Goal: Check status

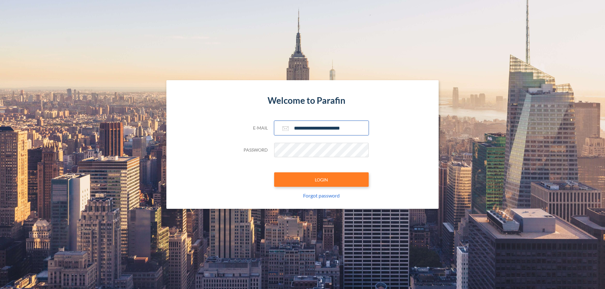
type input "**********"
click at [321, 180] on button "LOGIN" at bounding box center [321, 180] width 94 height 14
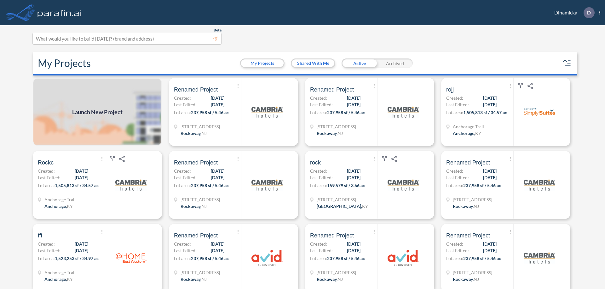
scroll to position [2, 0]
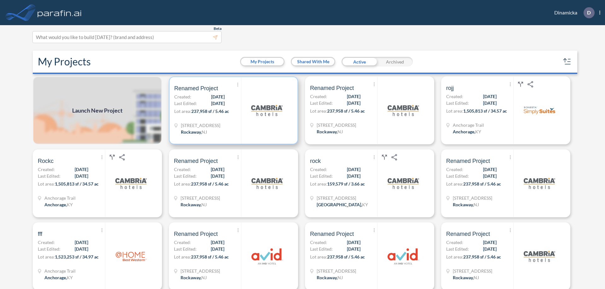
click at [232, 111] on p "Lot area: 237,958 sf / 5.46 ac" at bounding box center [207, 112] width 67 height 9
